Goal: Leave review/rating: Leave review/rating

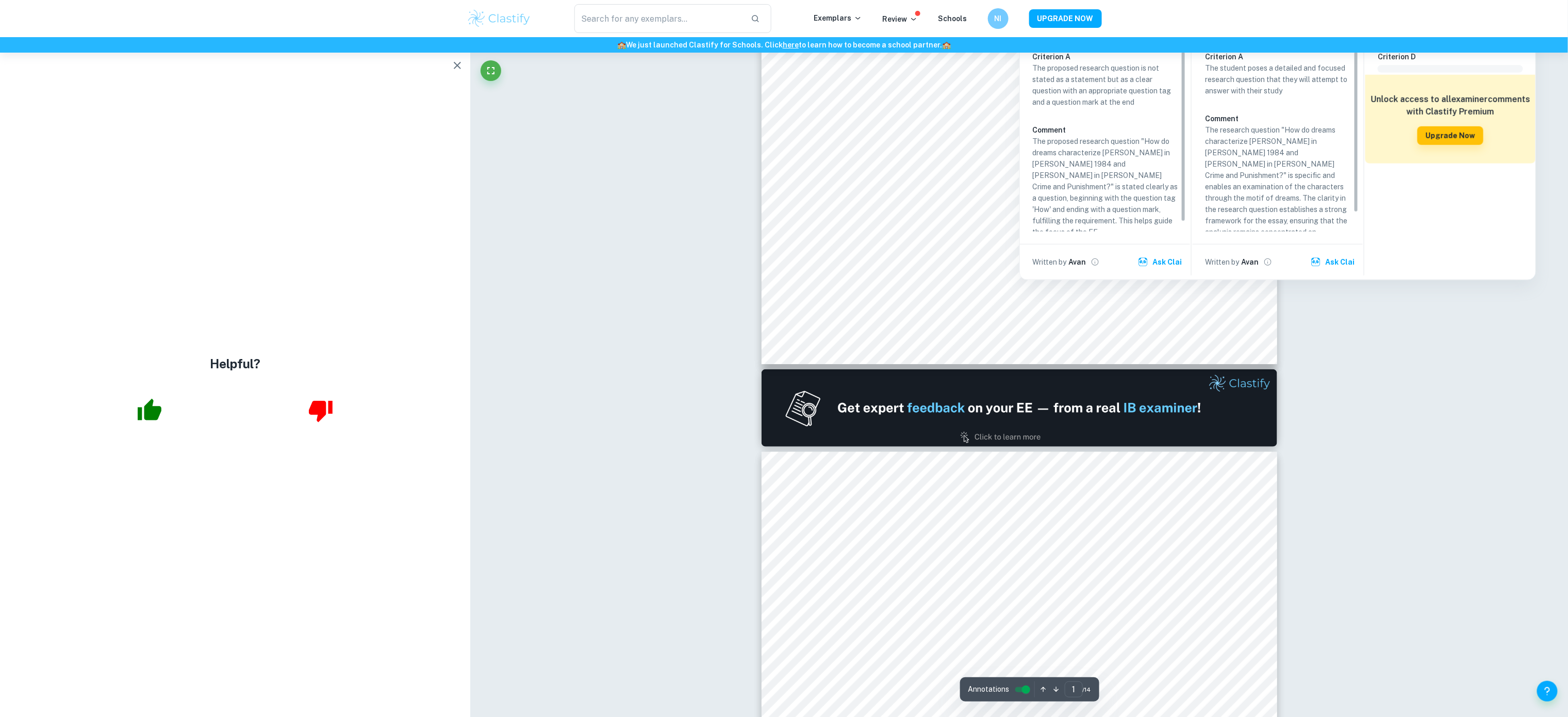
scroll to position [479, 0]
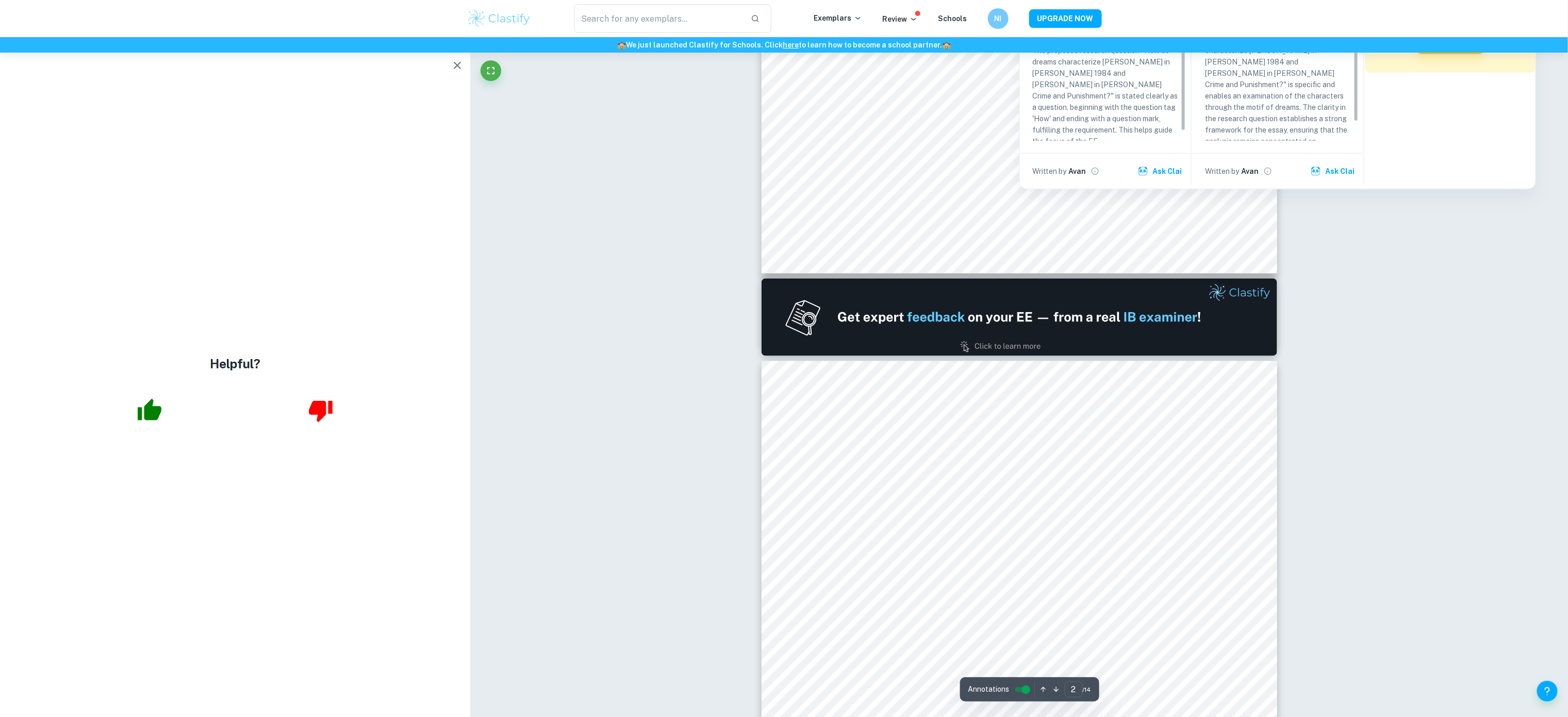
type input "1"
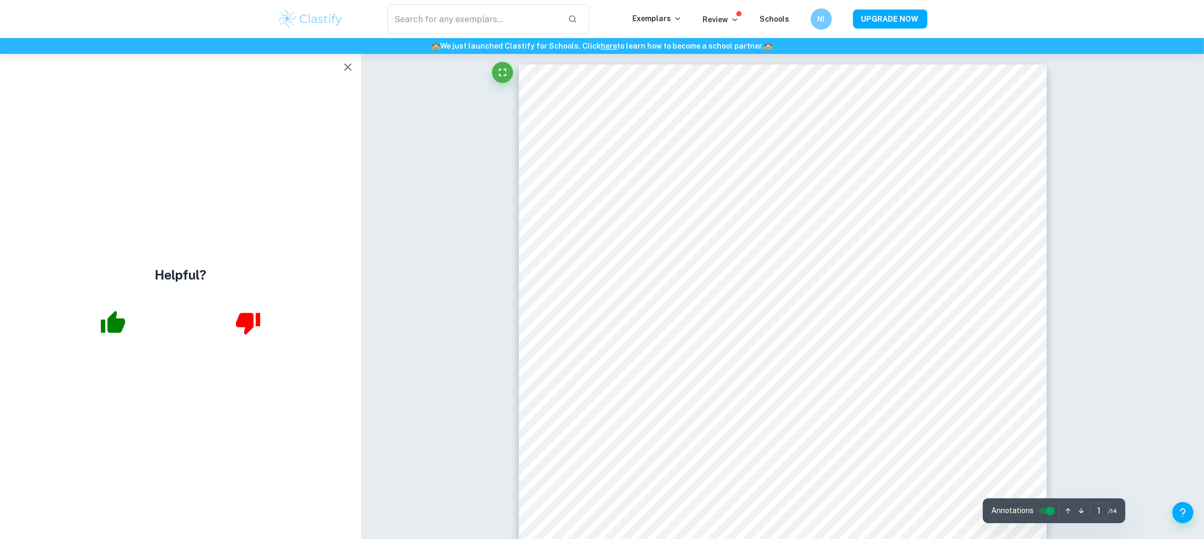
scroll to position [181, 0]
click at [346, 72] on icon "button" at bounding box center [348, 67] width 13 height 13
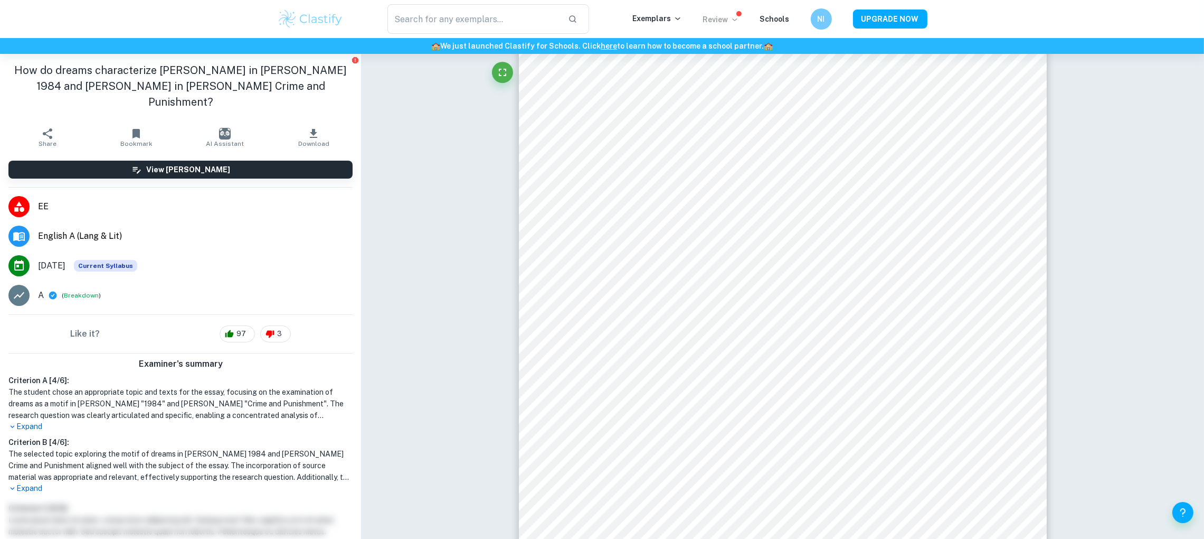
click at [730, 22] on p "Review" at bounding box center [721, 20] width 36 height 12
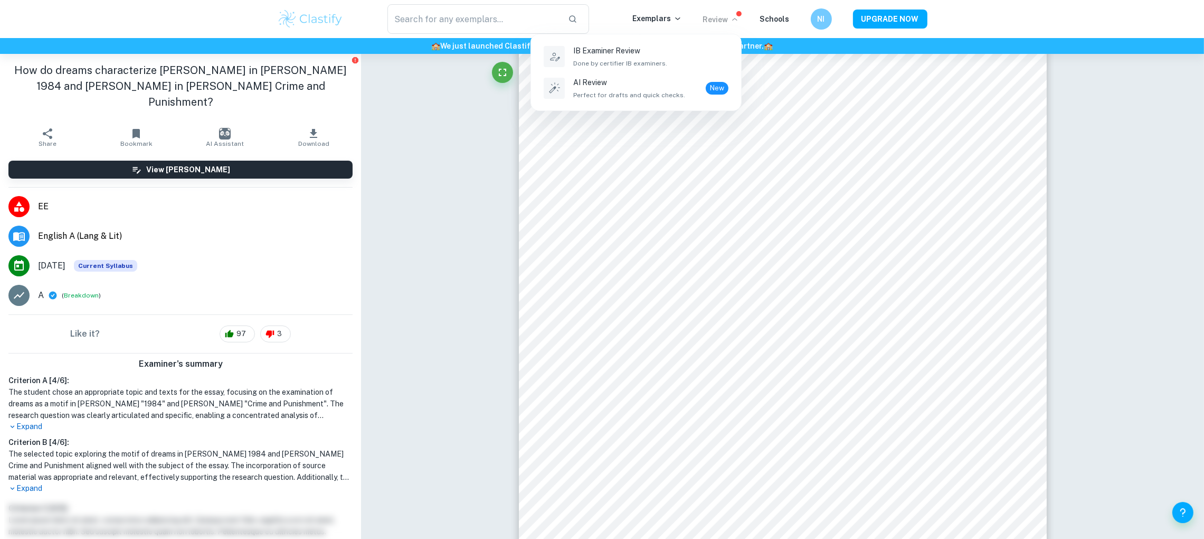
click at [726, 158] on div at bounding box center [602, 269] width 1204 height 539
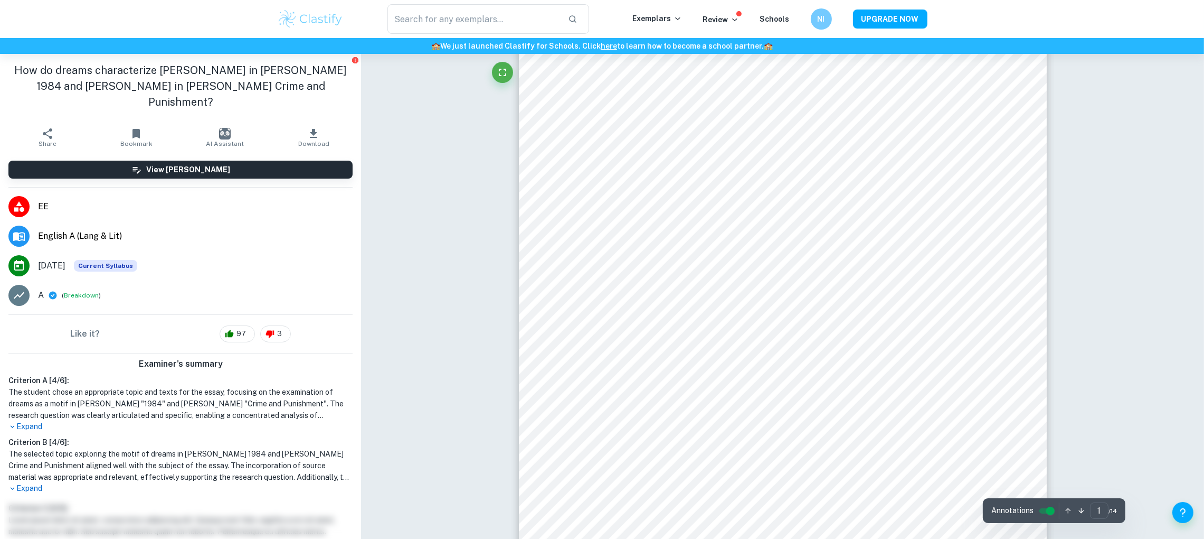
scroll to position [0, 0]
